Goal: Find specific page/section: Find specific page/section

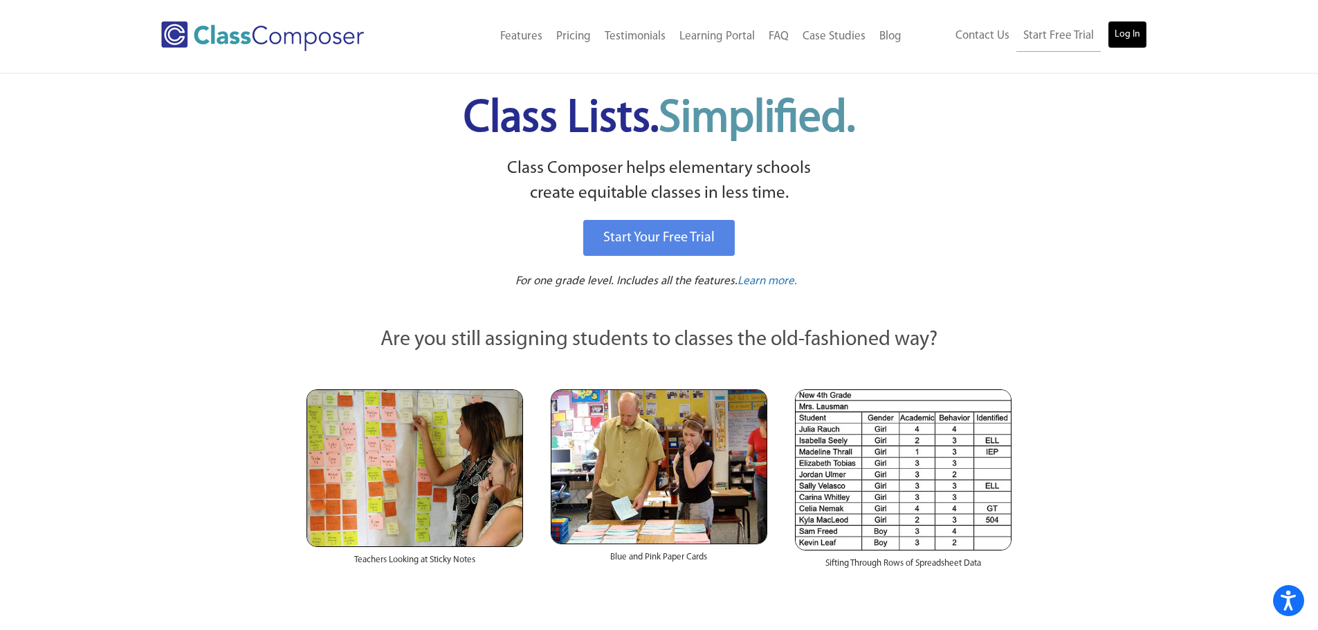
click at [1147, 34] on link "Log In" at bounding box center [1127, 35] width 39 height 28
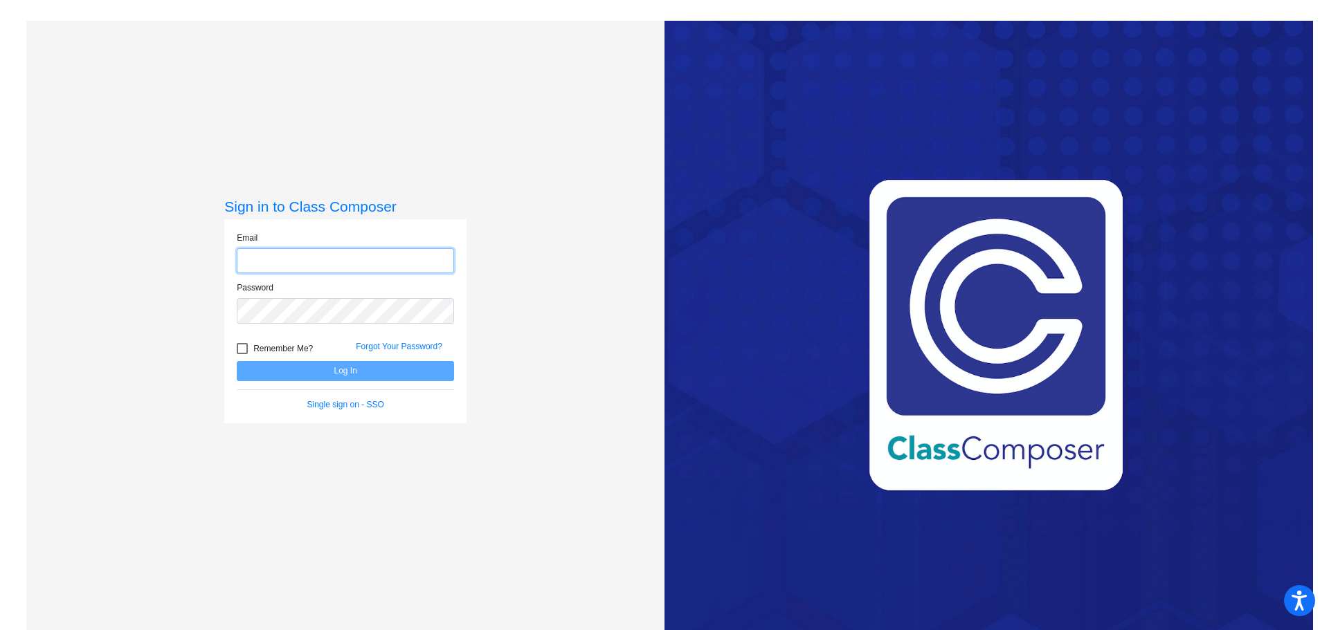
type input "[EMAIL_ADDRESS][DOMAIN_NAME]"
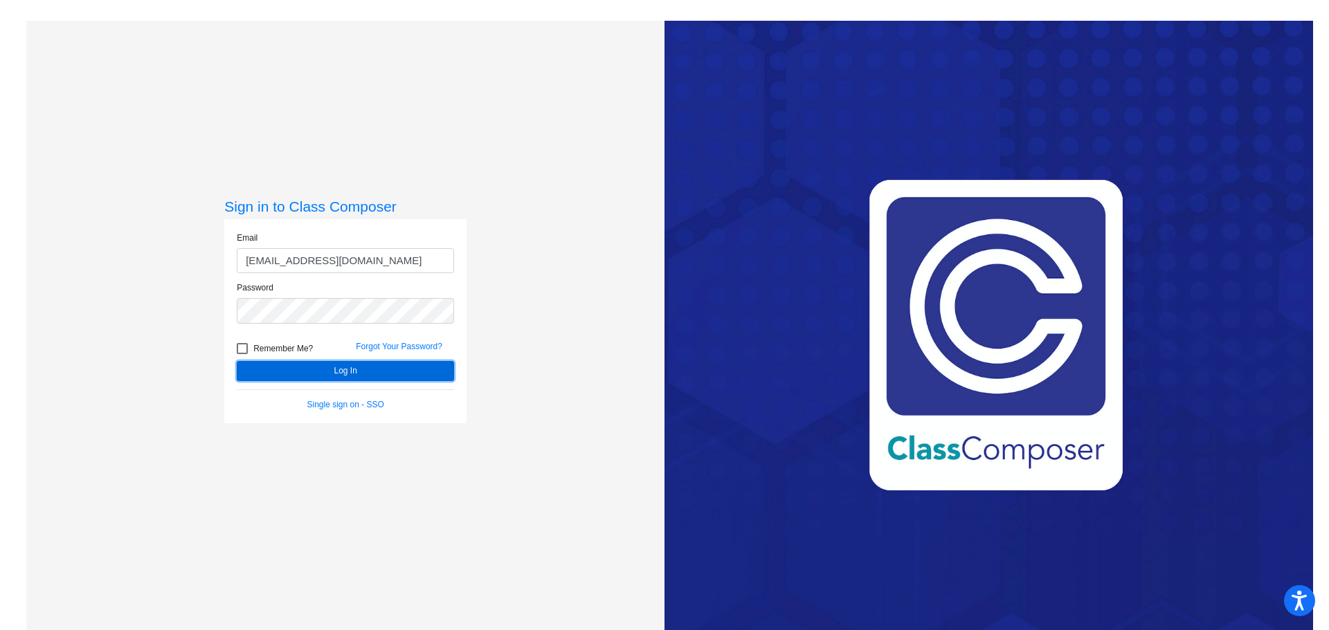
click at [320, 367] on button "Log In" at bounding box center [345, 371] width 217 height 20
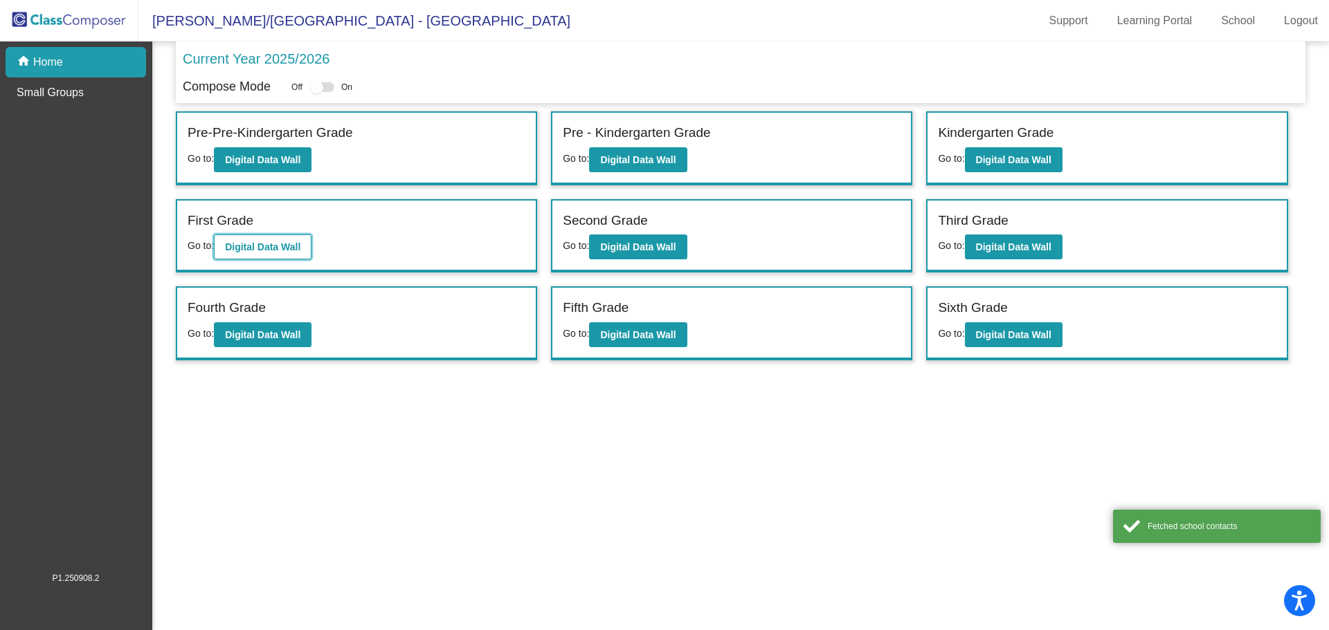
click at [265, 249] on b "Digital Data Wall" at bounding box center [262, 246] width 75 height 11
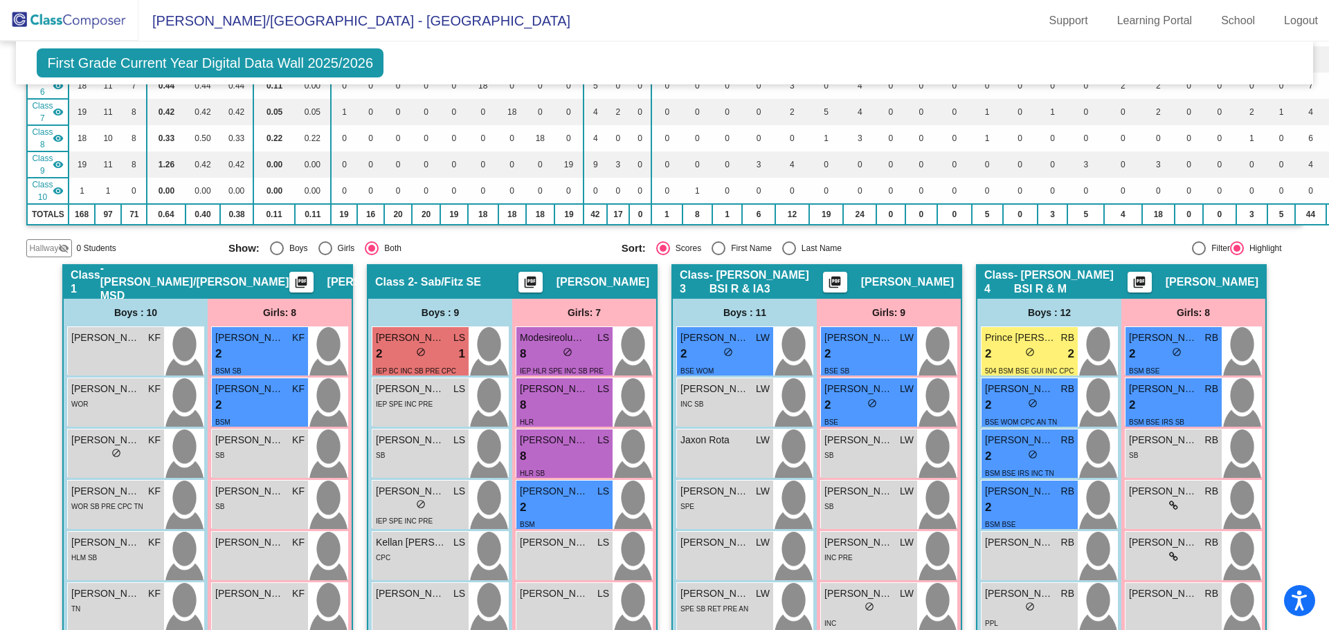
scroll to position [346, 0]
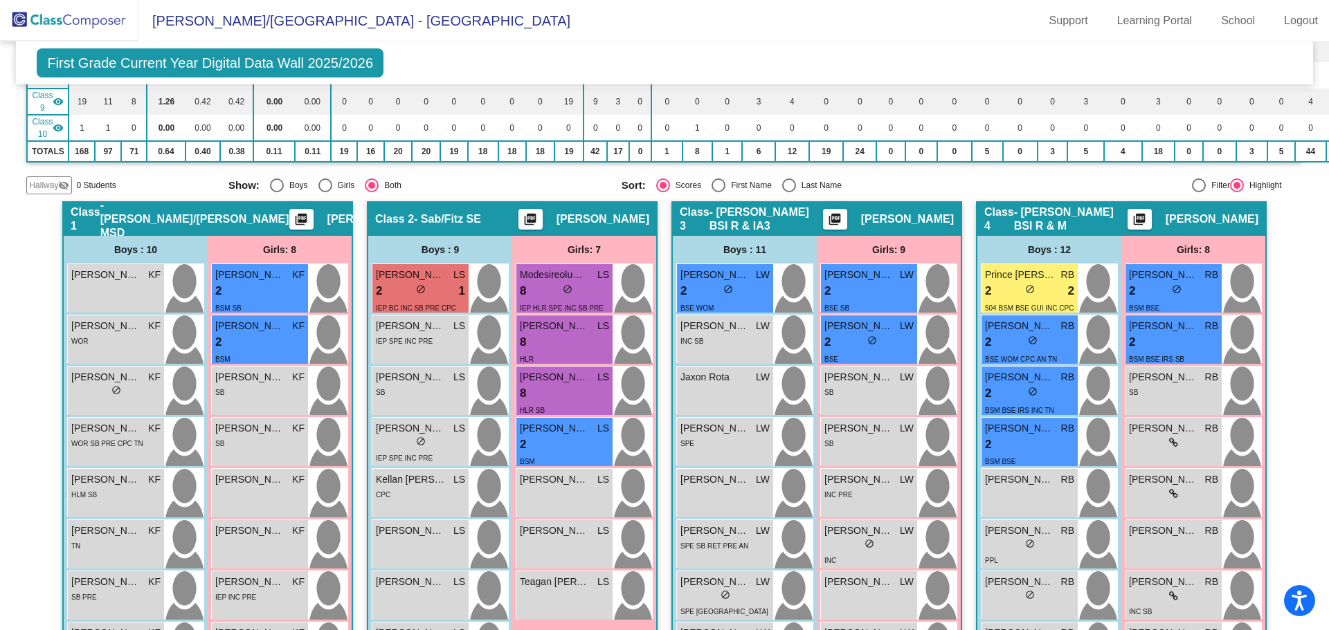
click at [302, 211] on div "Class 1 - Ficco/Dinardo SE MSD picture_as_pdf Kelly Ficco" at bounding box center [208, 219] width 288 height 33
drag, startPoint x: 150, startPoint y: 226, endPoint x: 151, endPoint y: 233, distance: 7.6
click at [151, 228] on div "Class 1 - Ficco/Dinardo SE MSD picture_as_pdf Kelly Ficco" at bounding box center [208, 219] width 288 height 33
click at [177, 219] on span "- Ficco/Dinardo SE MSD" at bounding box center [194, 220] width 189 height 42
click at [293, 219] on mat-icon "picture_as_pdf" at bounding box center [301, 221] width 17 height 19
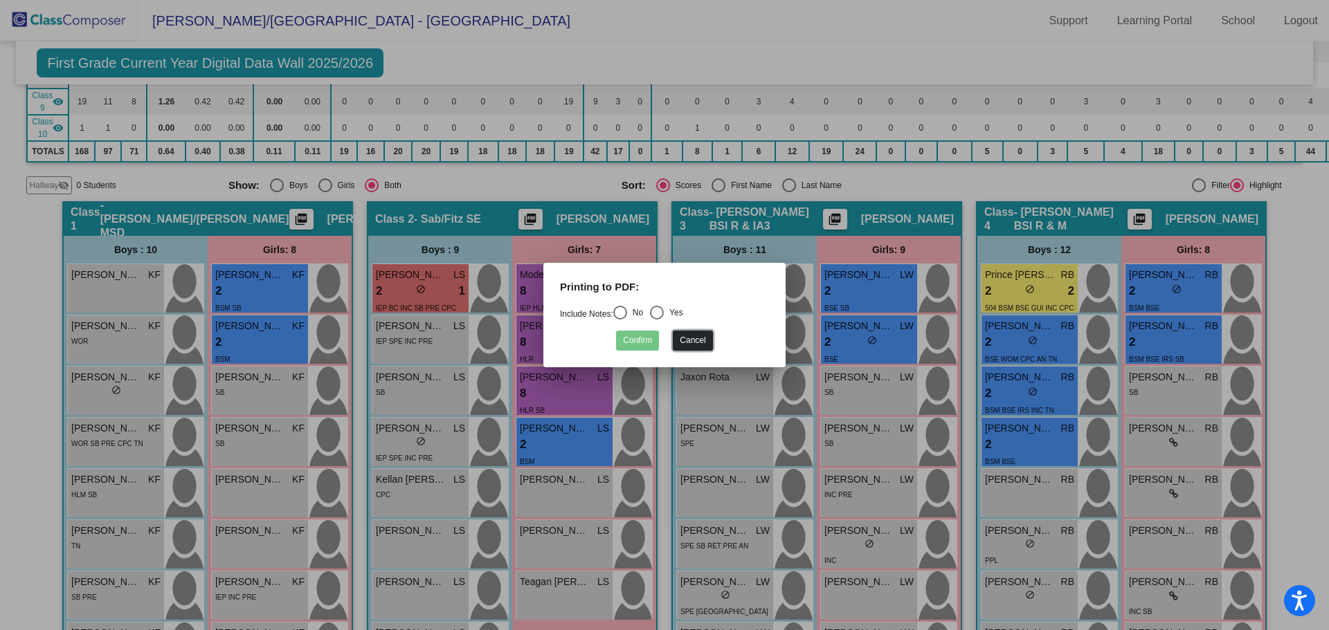
click at [699, 344] on button "Cancel" at bounding box center [692, 341] width 39 height 20
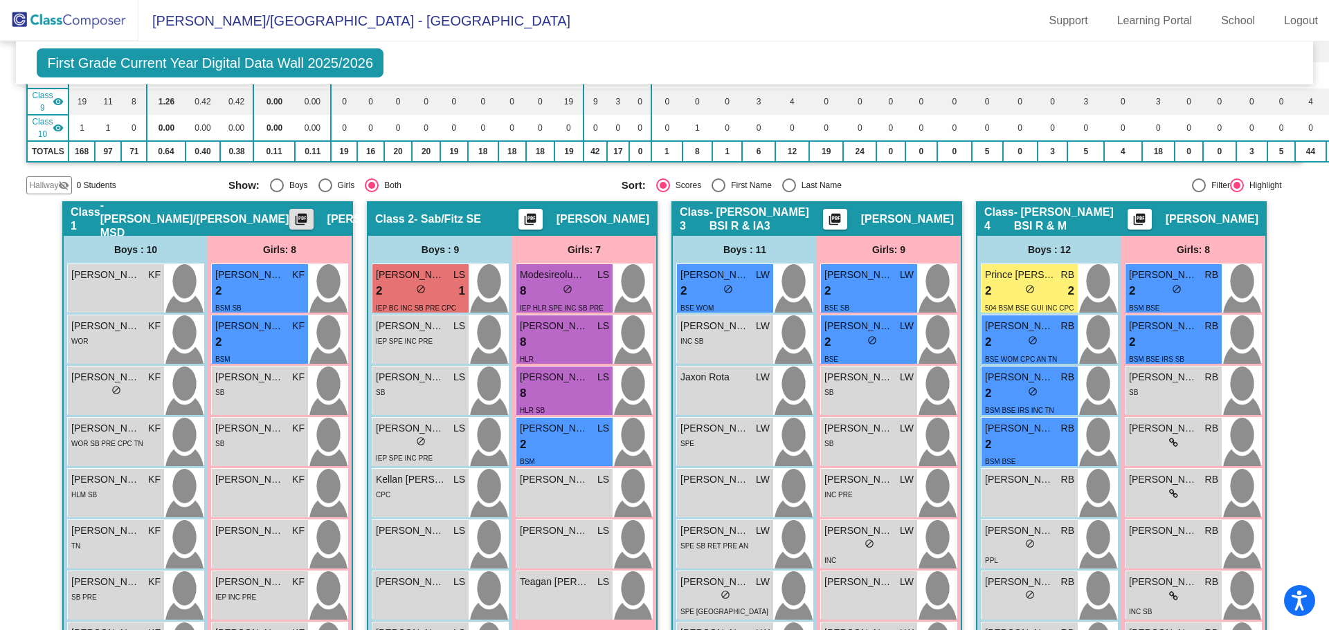
click at [327, 220] on span "Kelly Ficco" at bounding box center [373, 219] width 93 height 14
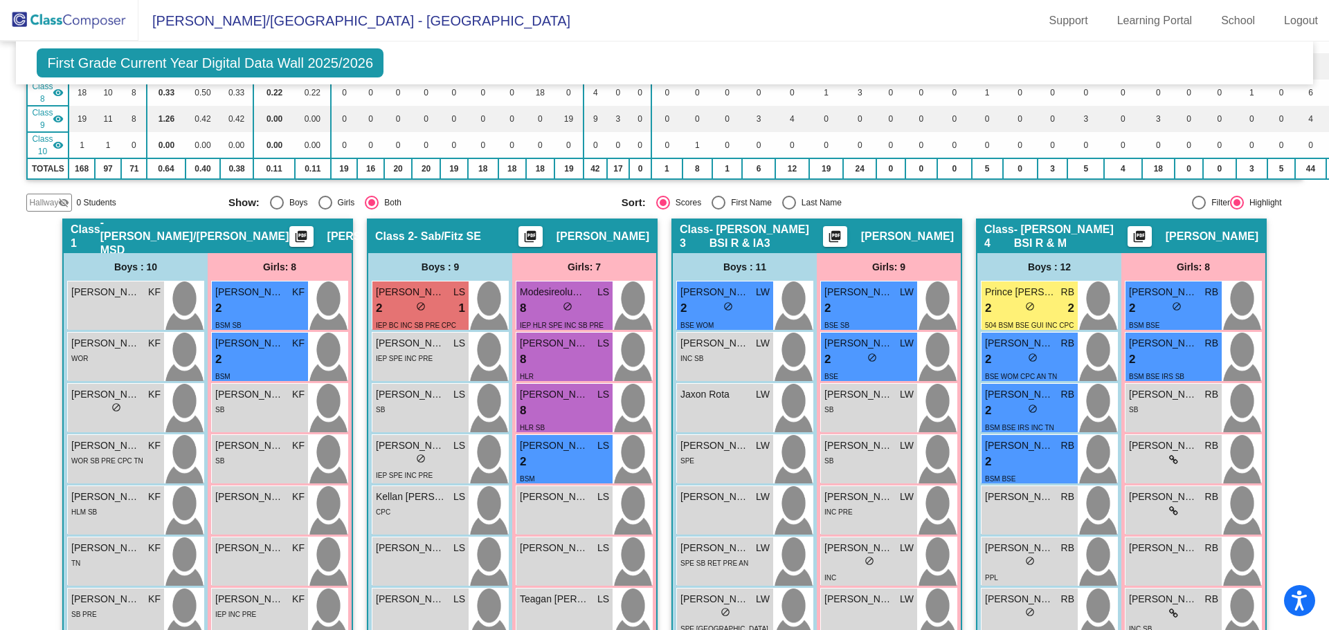
scroll to position [69, 0]
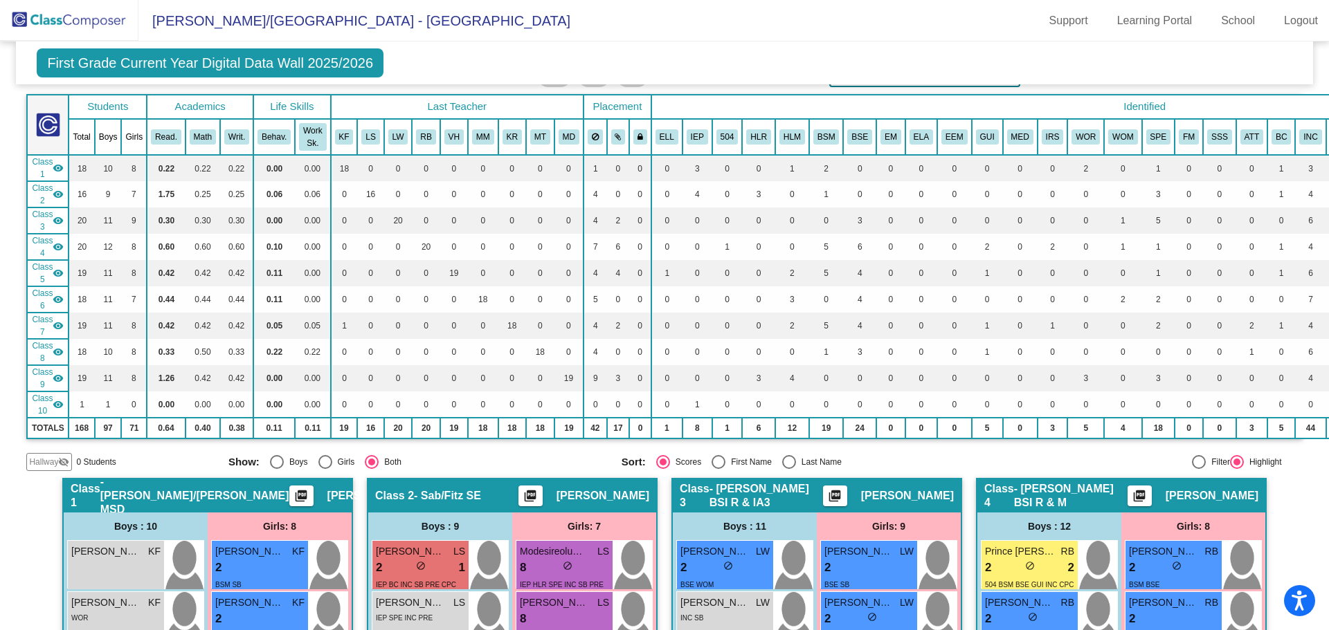
click at [132, 487] on div "Class 1 - Ficco/Dinardo SE MSD picture_as_pdf Kelly Ficco" at bounding box center [208, 496] width 288 height 33
click at [128, 502] on span "- Ficco/Dinardo SE MSD" at bounding box center [194, 496] width 189 height 42
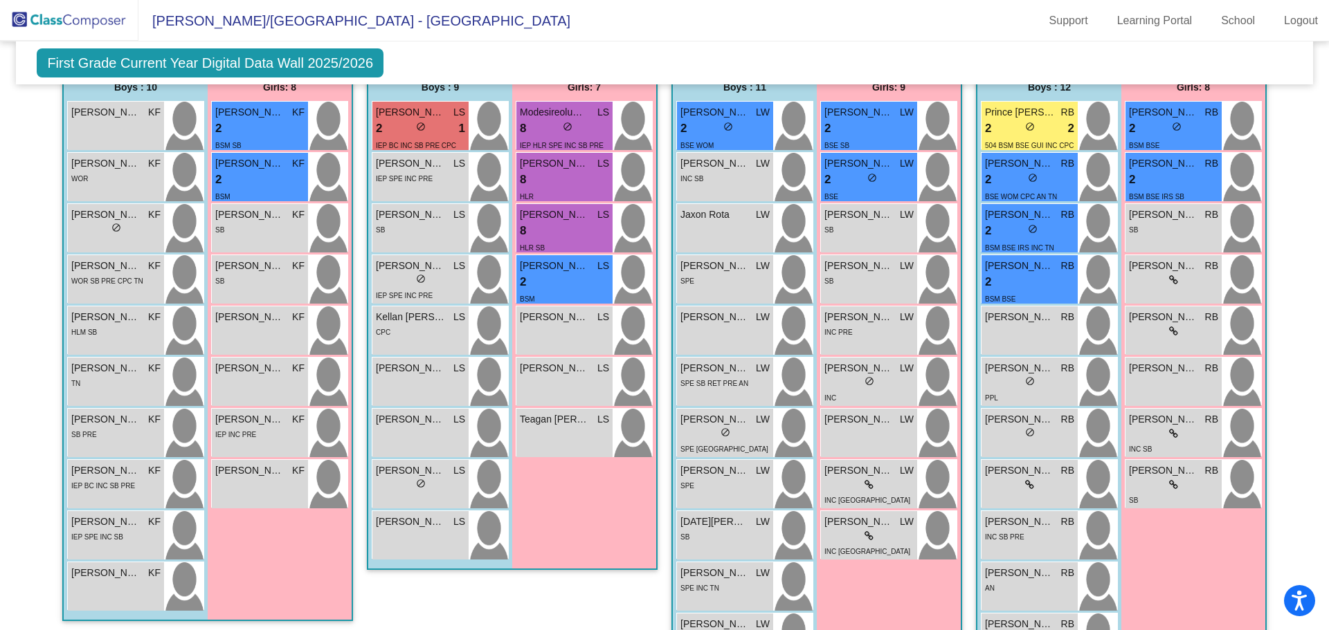
scroll to position [484, 0]
